Goal: Information Seeking & Learning: Understand process/instructions

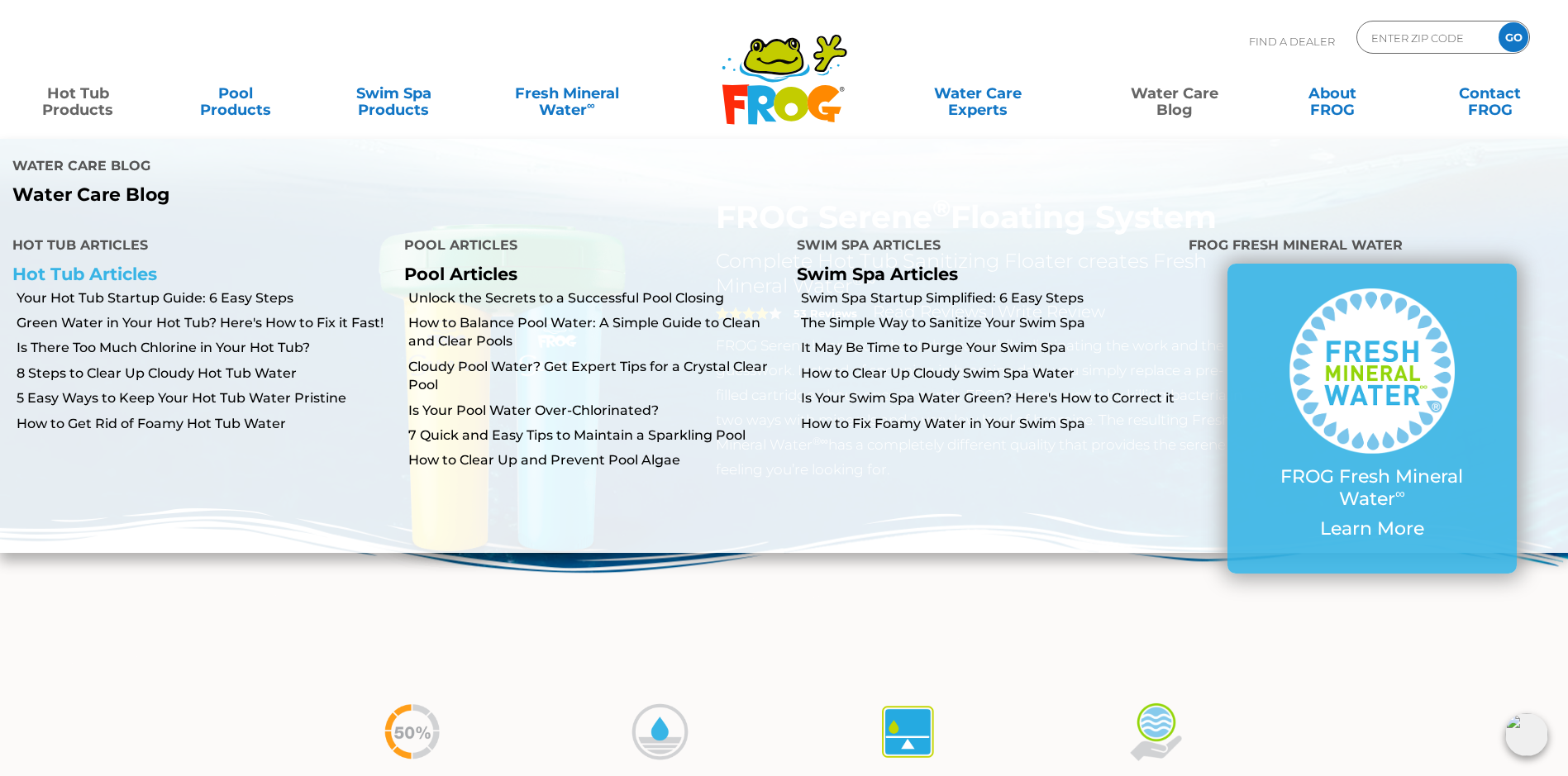
click at [117, 264] on link "Hot Tub Articles" at bounding box center [85, 274] width 145 height 21
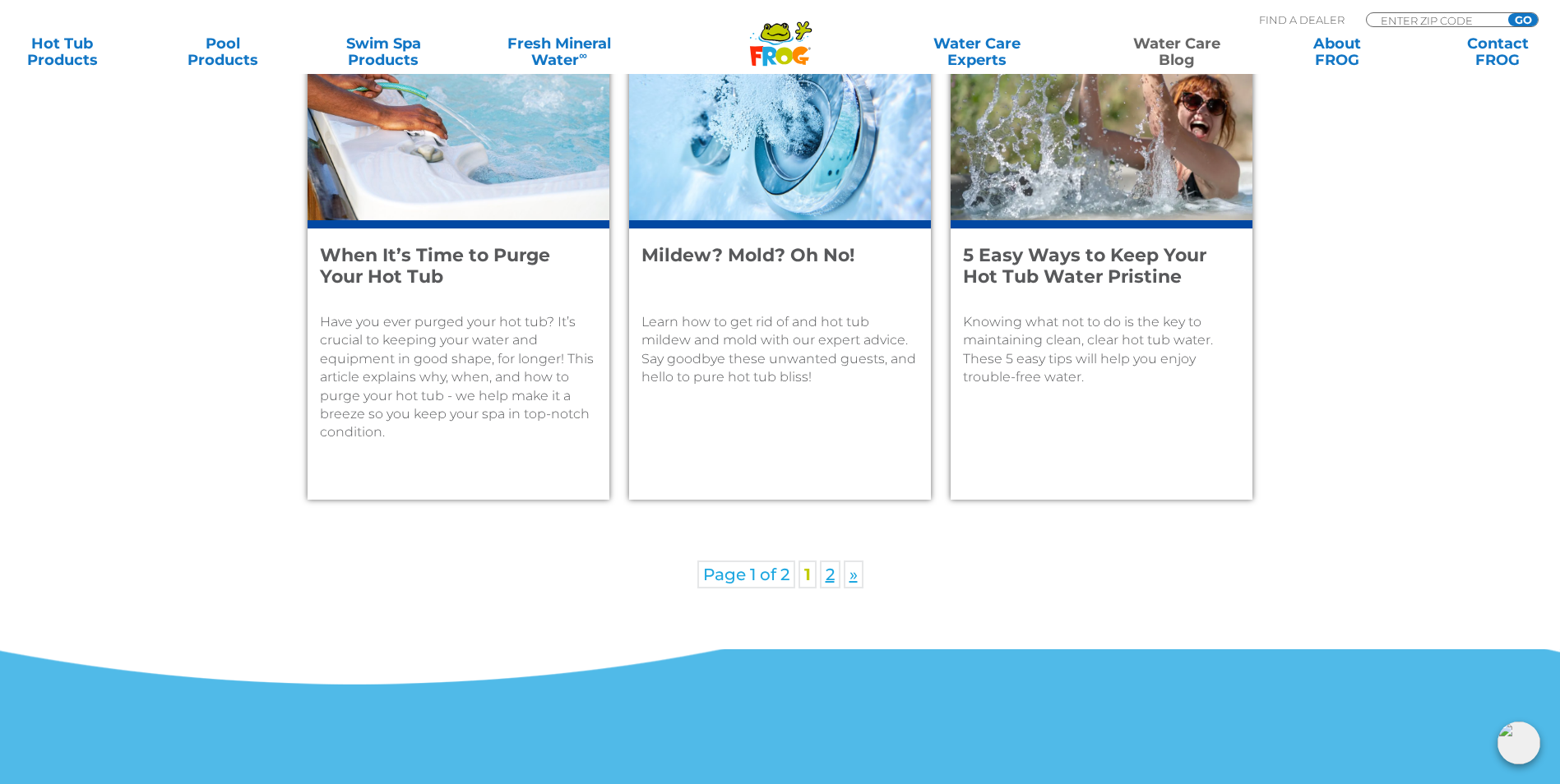
scroll to position [2383, 0]
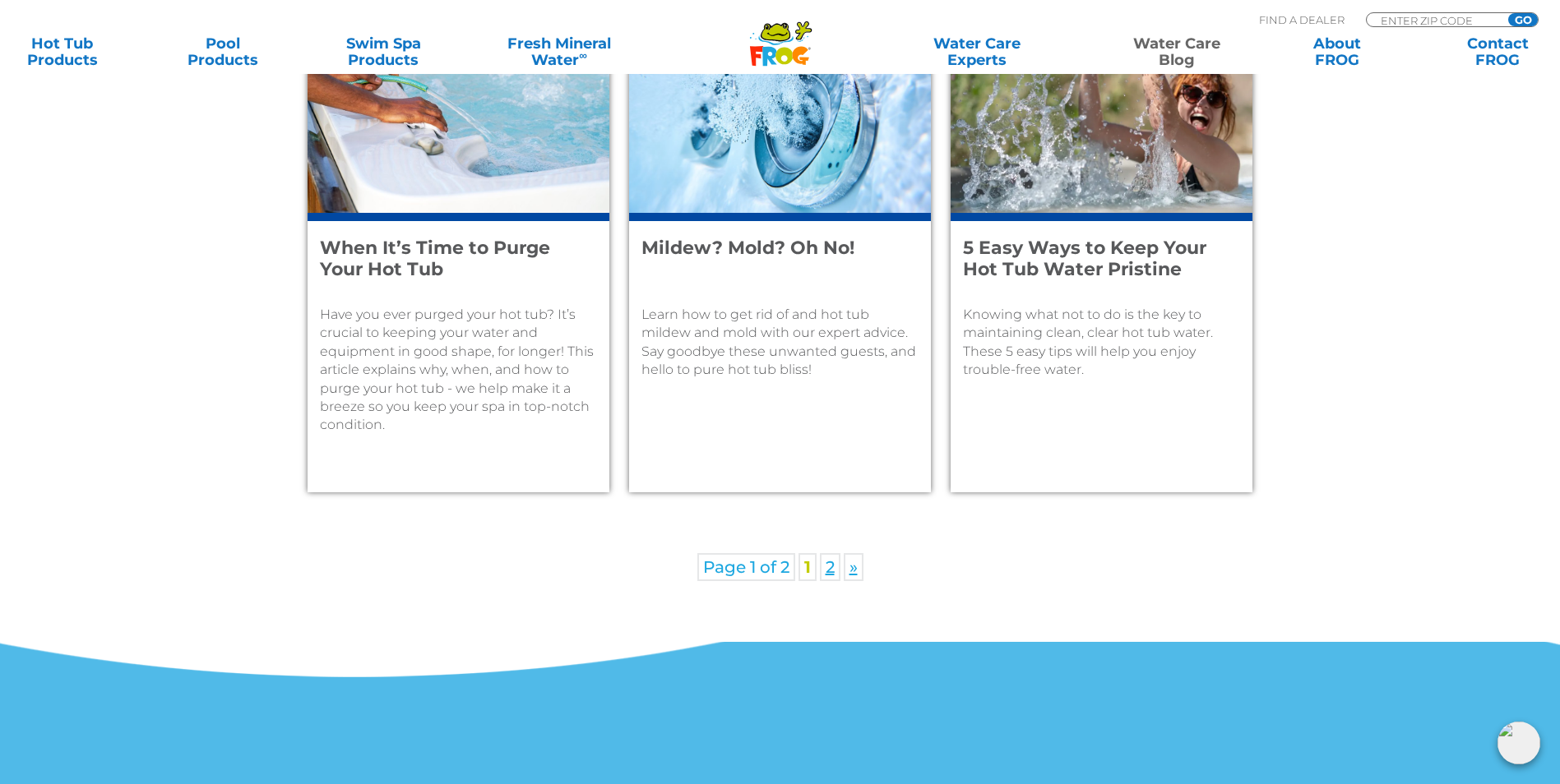
click at [1077, 255] on h4 "5 Easy Ways to Keep Your Hot Tub Water Pristine" at bounding box center [1090, 259] width 255 height 43
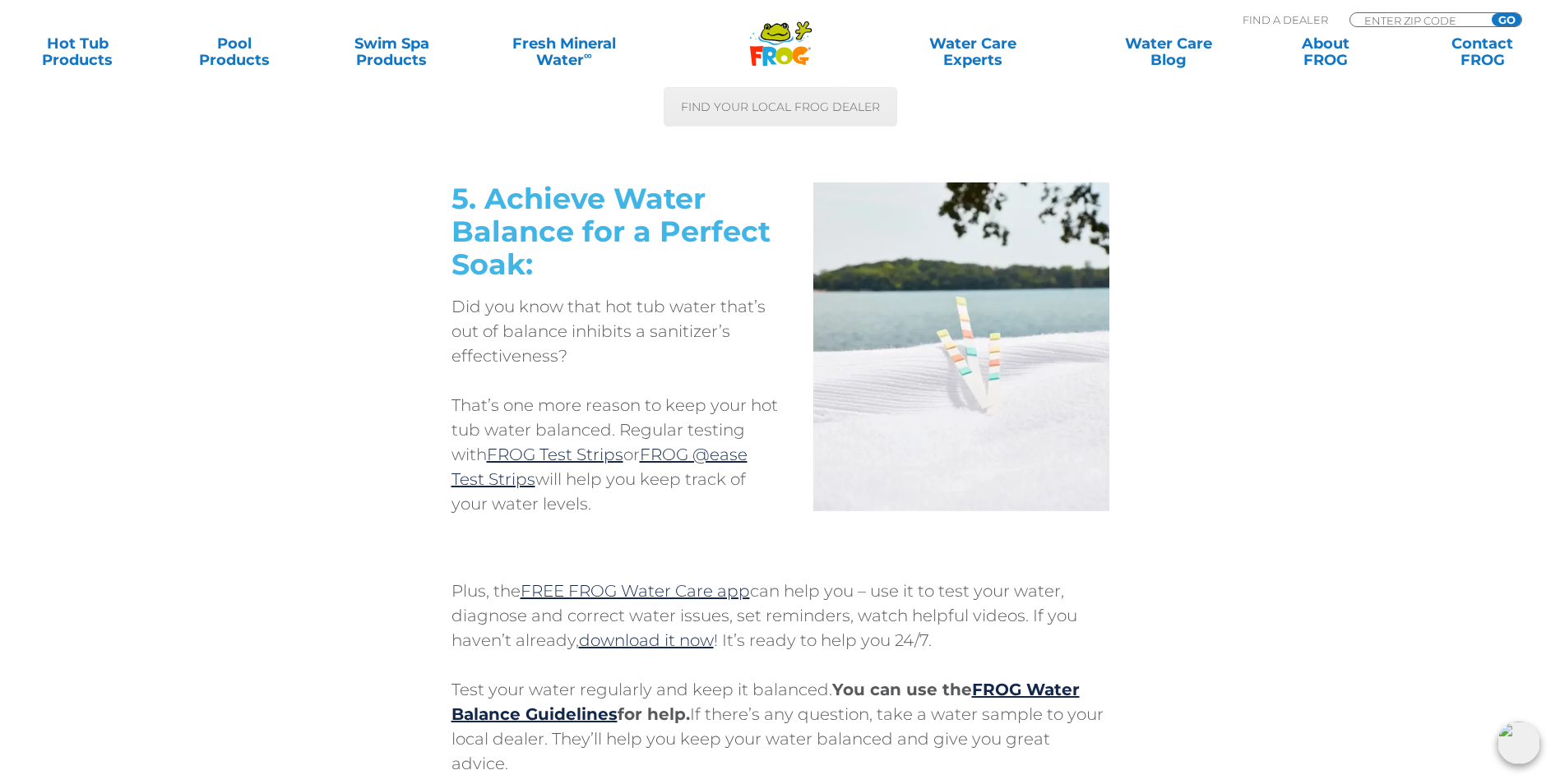
scroll to position [4519, 0]
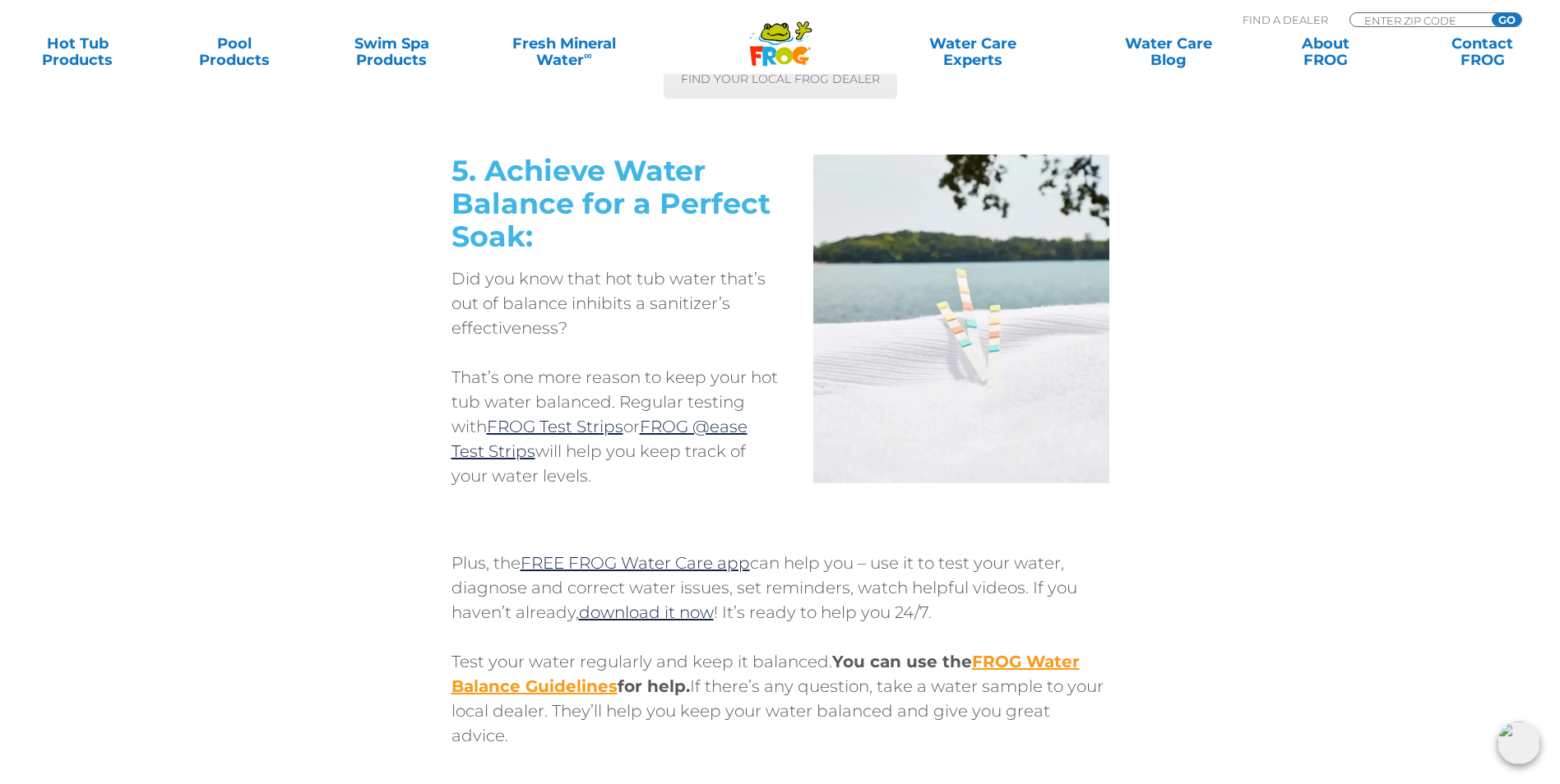
click at [478, 682] on link "FROG Water Balance Guidelines" at bounding box center [765, 674] width 628 height 44
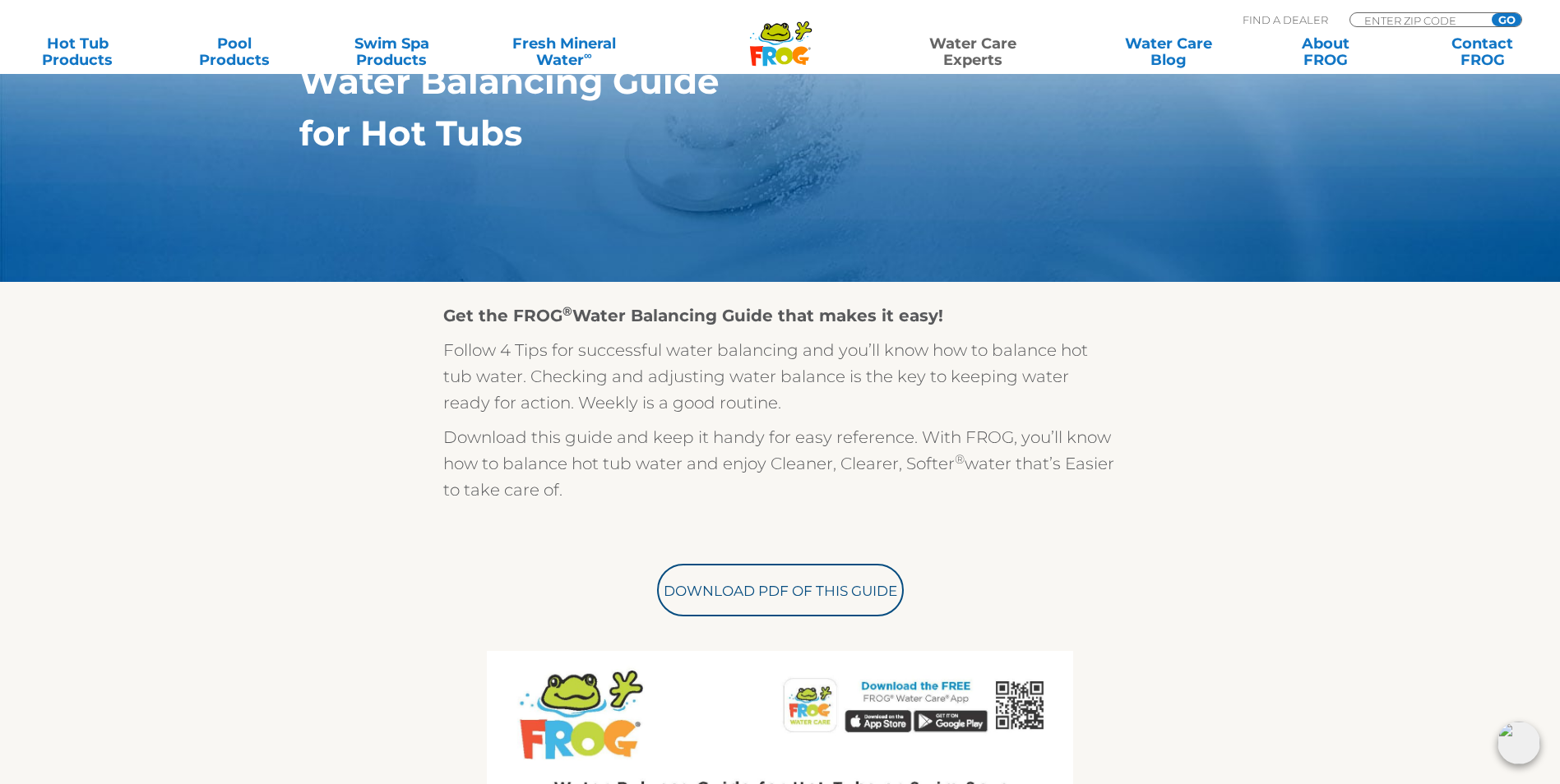
scroll to position [343, 0]
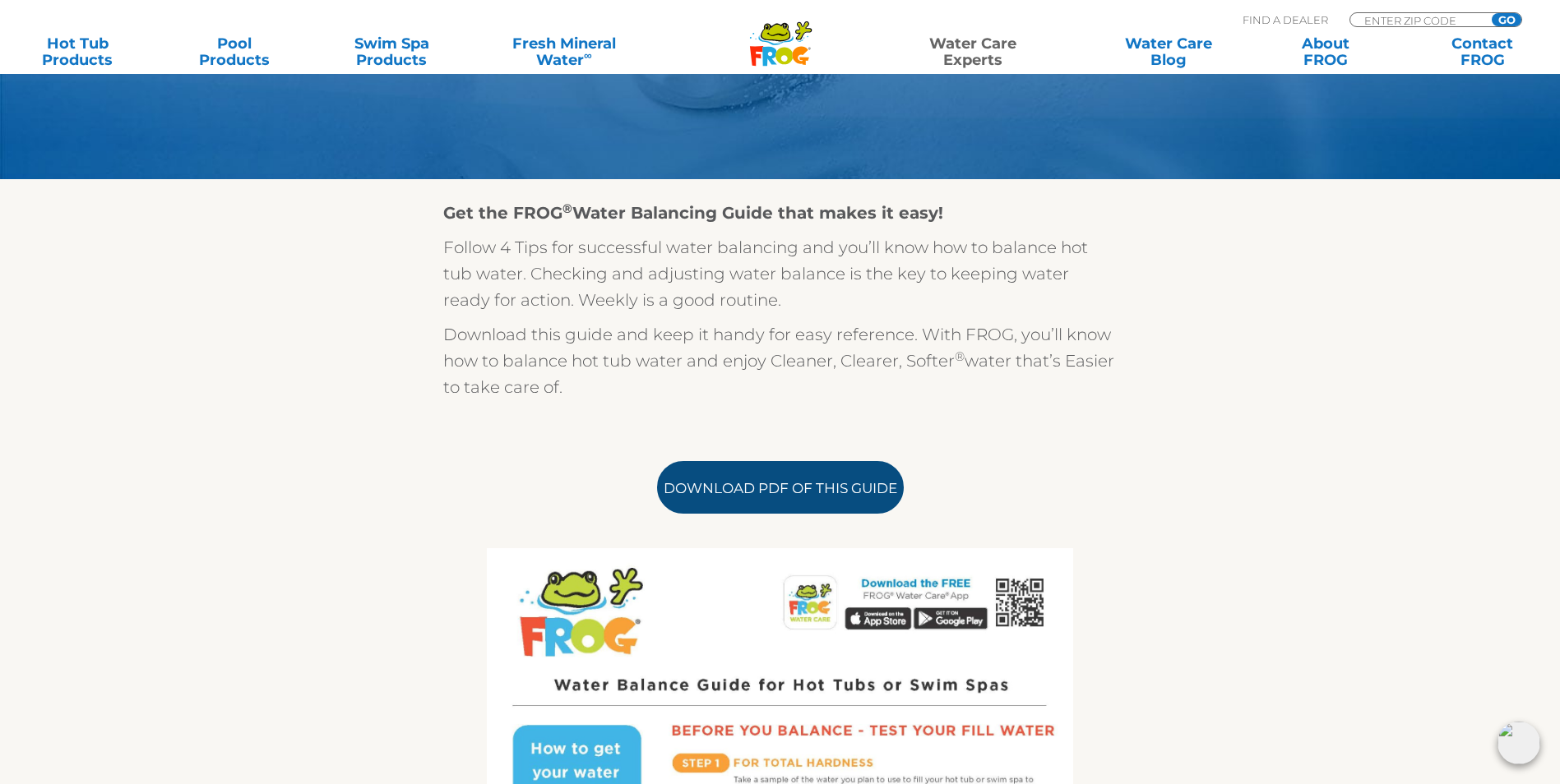
click at [798, 499] on link "Download PDF of this Guide" at bounding box center [780, 487] width 246 height 53
